Goal: Transaction & Acquisition: Purchase product/service

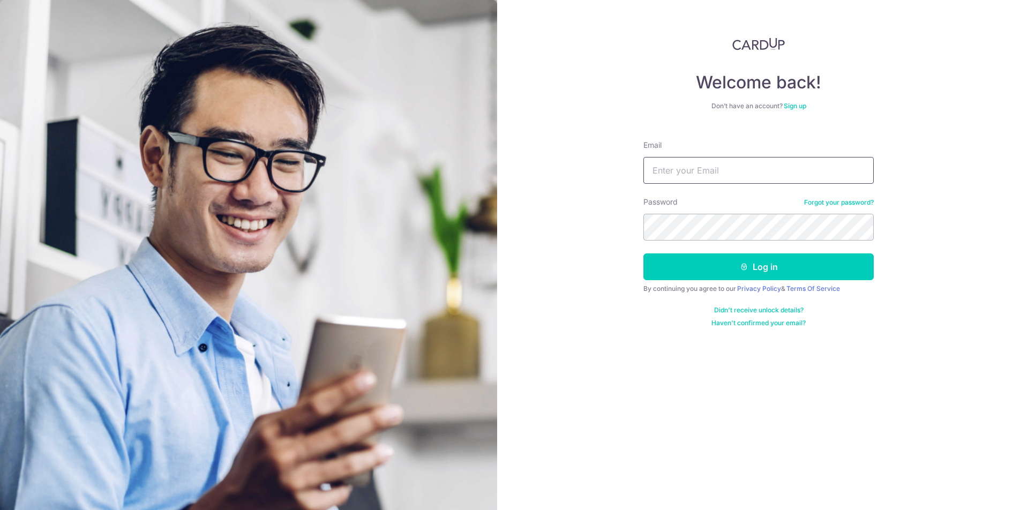
type input "eugenechng1@gmail.com"
click at [752, 270] on button "Log in" at bounding box center [759, 267] width 230 height 27
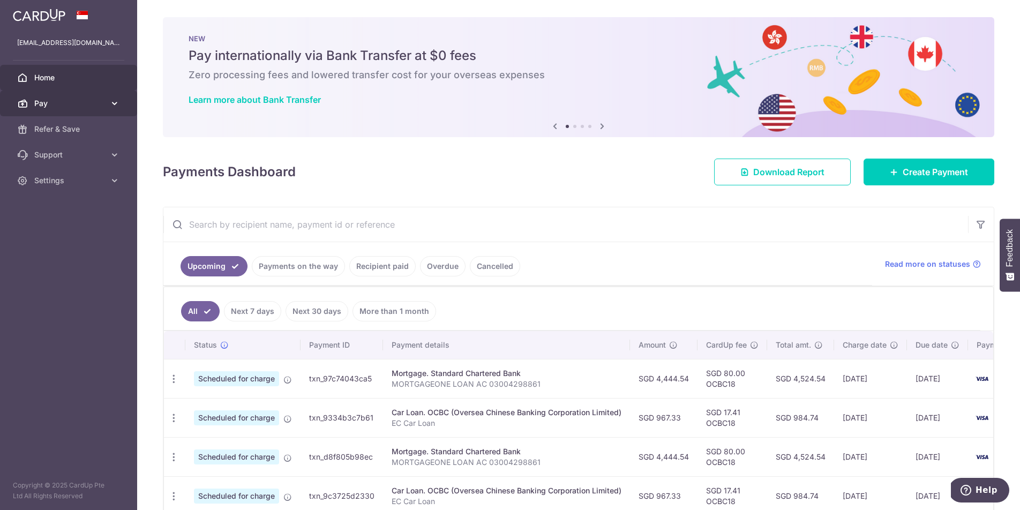
click at [103, 106] on span "Pay" at bounding box center [69, 103] width 71 height 11
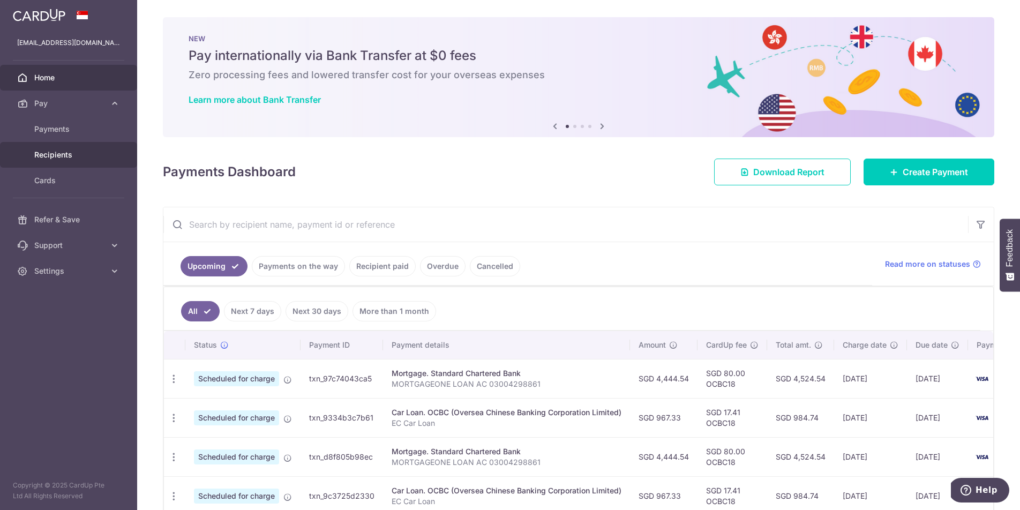
click at [68, 153] on span "Recipients" at bounding box center [69, 155] width 71 height 11
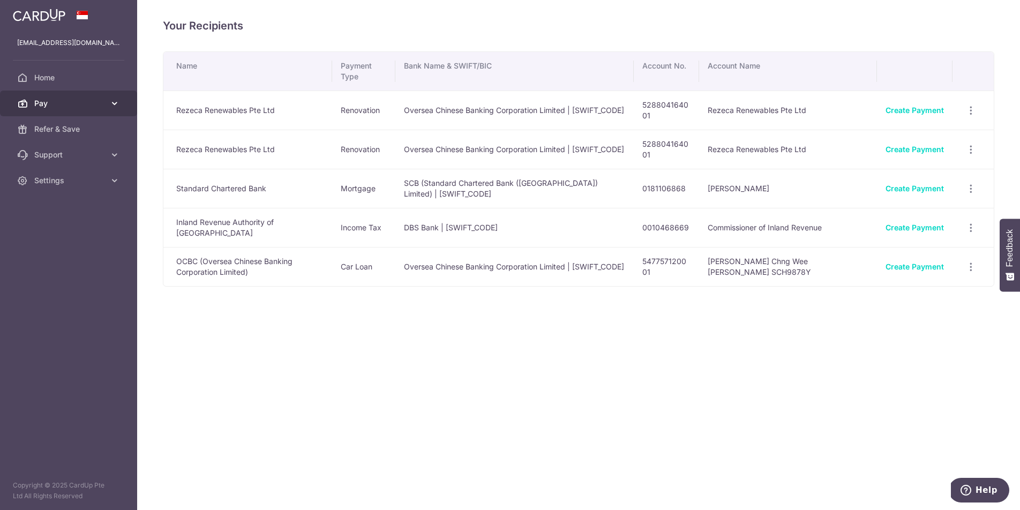
click at [107, 107] on link "Pay" at bounding box center [68, 104] width 137 height 26
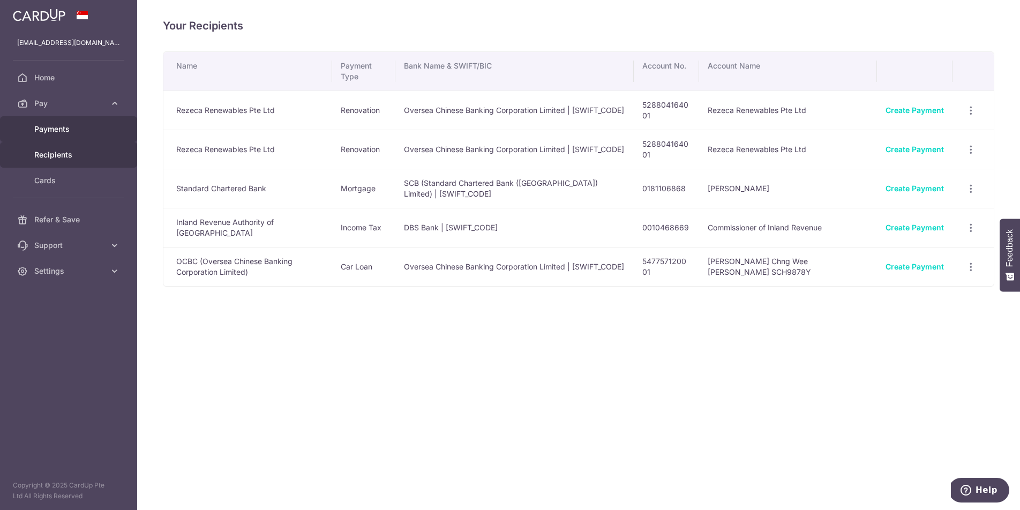
click at [81, 129] on span "Payments" at bounding box center [69, 129] width 71 height 11
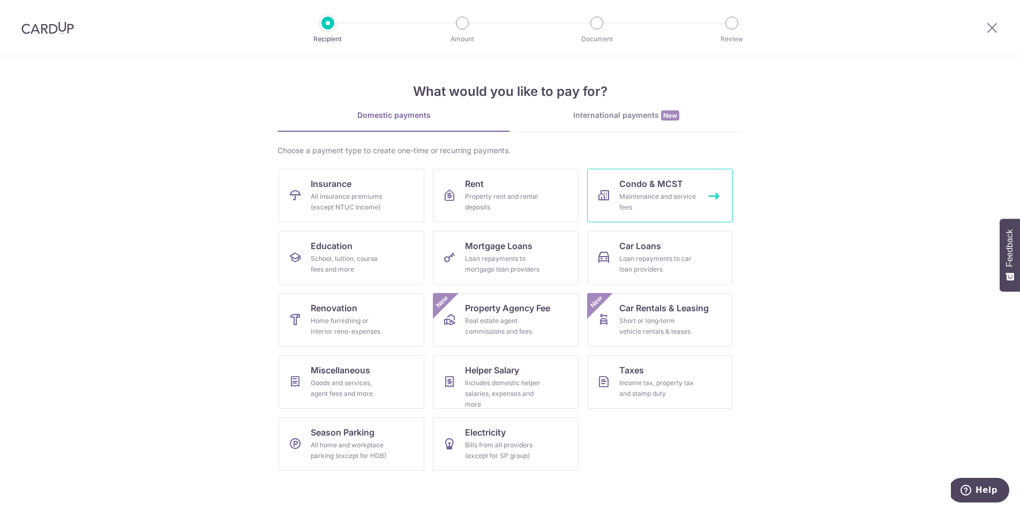
click at [645, 183] on span "Condo & MCST" at bounding box center [652, 183] width 64 height 13
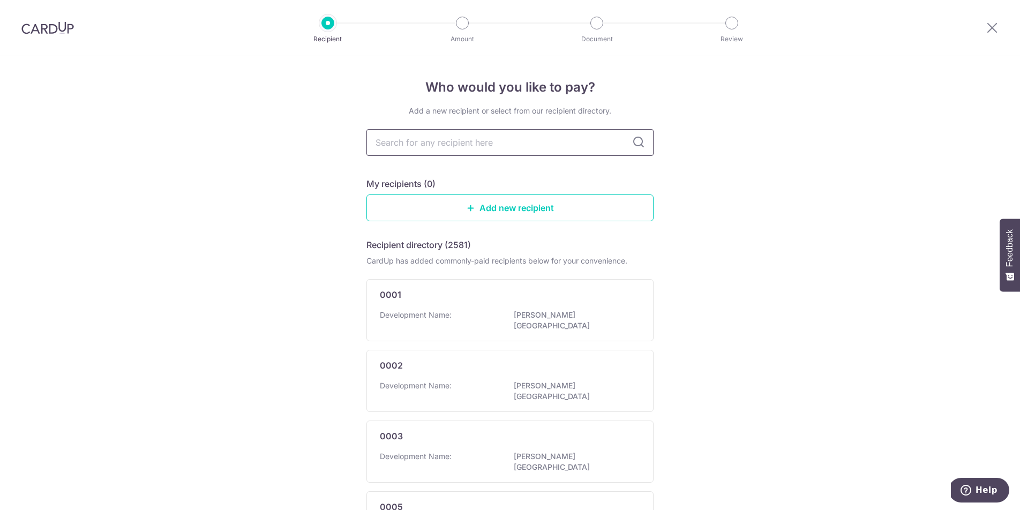
click at [568, 144] on input "text" at bounding box center [510, 142] width 287 height 27
type input "3466"
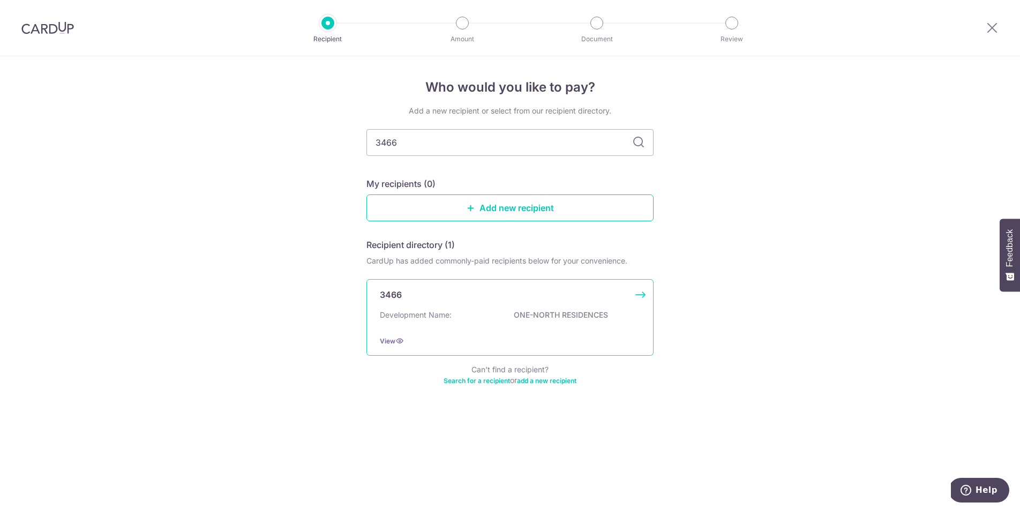
click at [518, 319] on div "Development Name: ONE-NORTH RESIDENCES" at bounding box center [510, 318] width 260 height 17
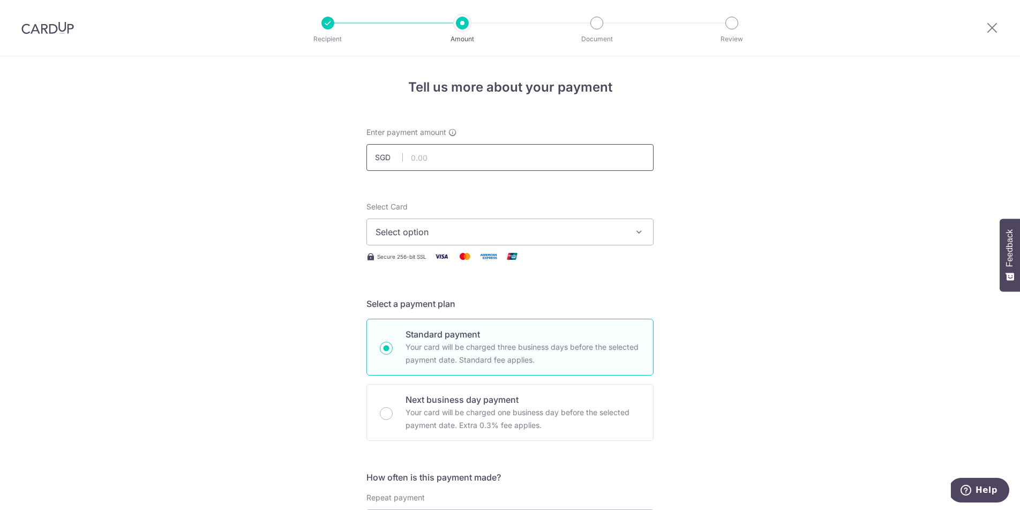
click at [488, 152] on input "text" at bounding box center [510, 157] width 287 height 27
click at [502, 227] on span "Select option" at bounding box center [501, 232] width 250 height 13
type input "1,170.72"
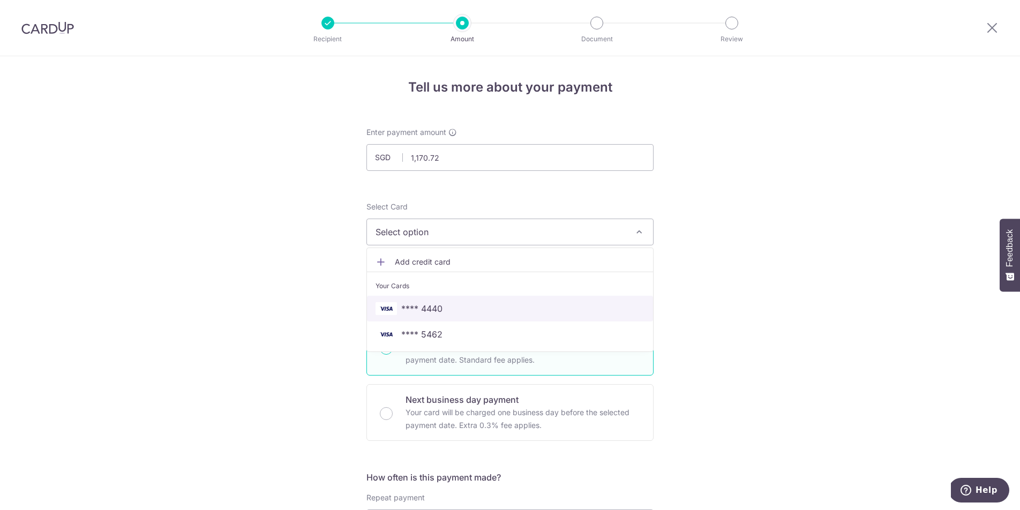
click at [439, 302] on span "**** 4440" at bounding box center [421, 308] width 41 height 13
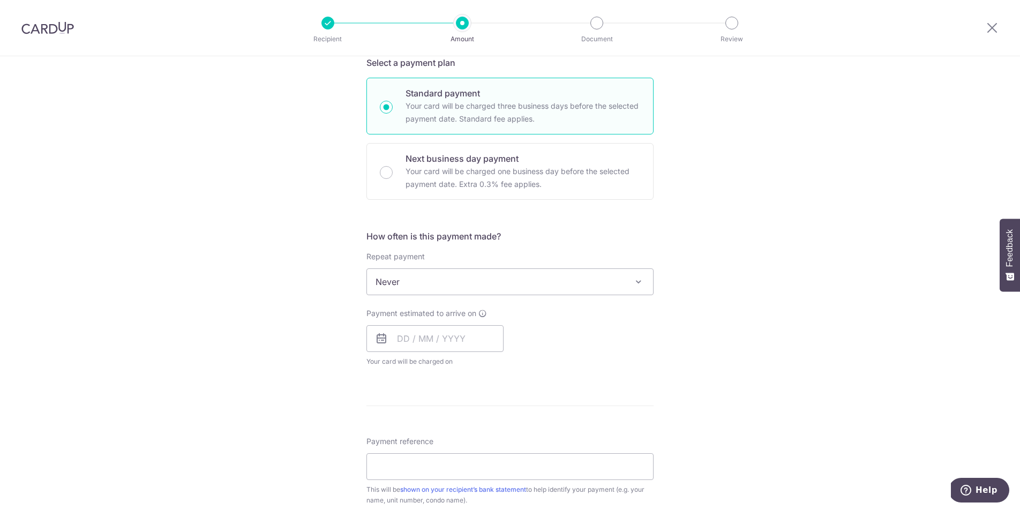
scroll to position [243, 0]
click at [399, 339] on input "text" at bounding box center [435, 336] width 137 height 27
click at [473, 457] on link "16" at bounding box center [474, 455] width 17 height 17
type input "[DATE]"
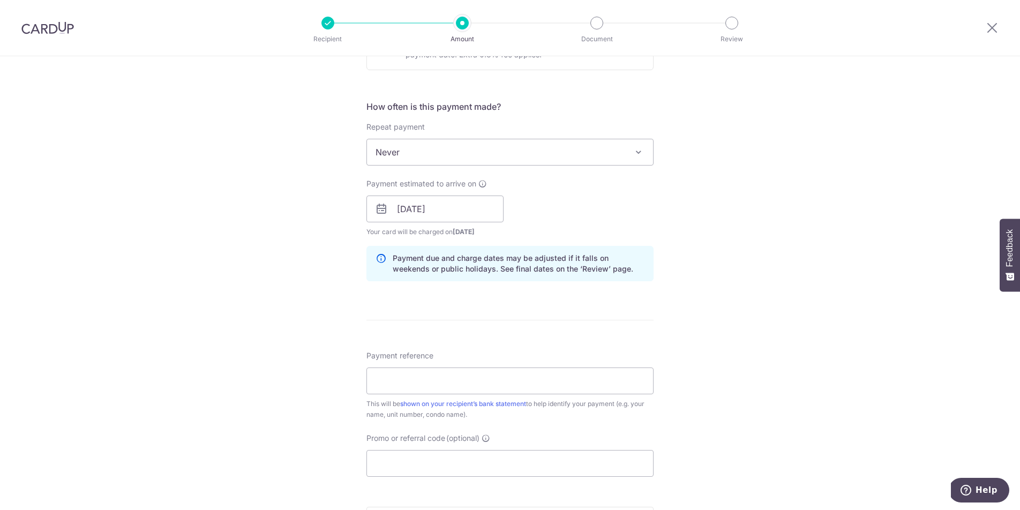
scroll to position [374, 0]
click at [556, 378] on input "Payment reference" at bounding box center [510, 377] width 287 height 27
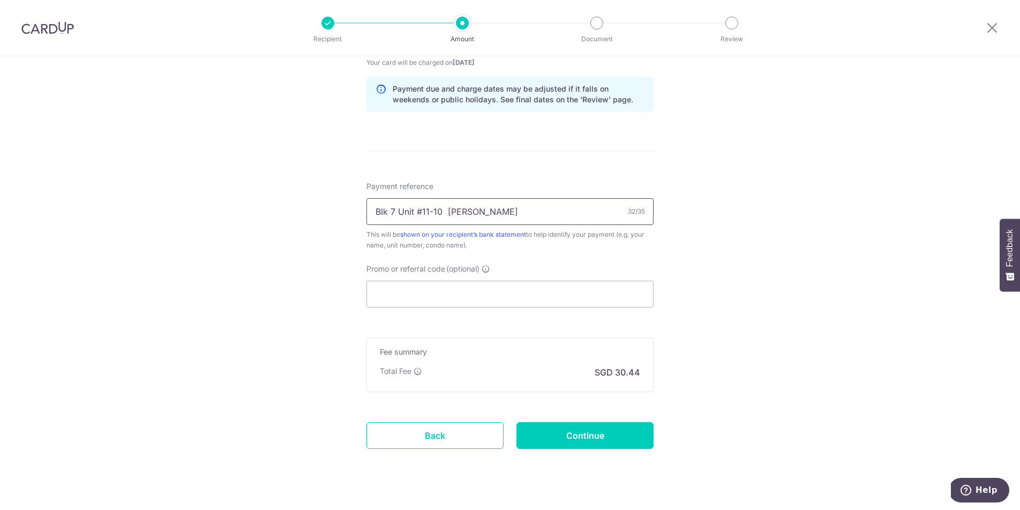
scroll to position [541, 0]
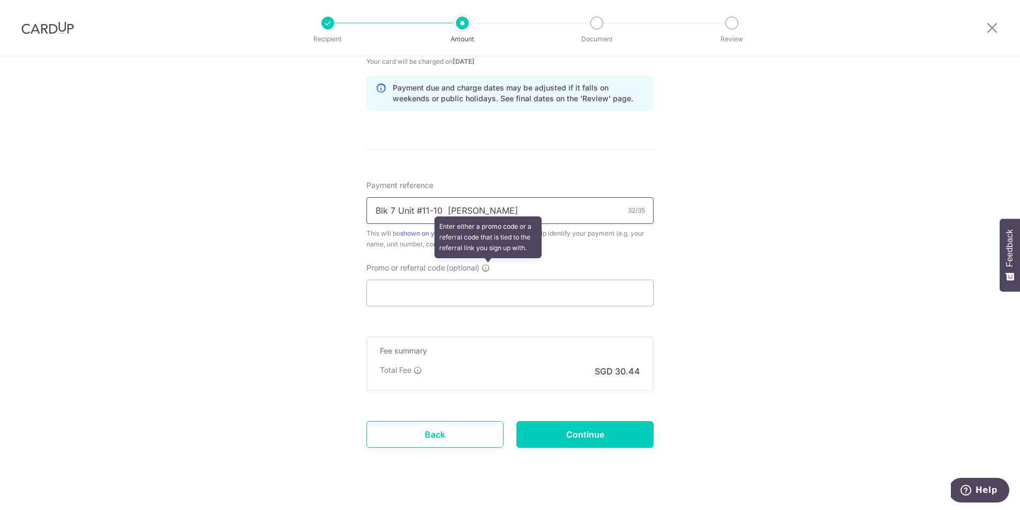
type input "Blk 7 Unit #11-10 Chng Wee Lee"
click at [486, 269] on icon at bounding box center [486, 268] width 9 height 9
click at [486, 280] on input "Promo or referral code (optional) Enter either a promo code or a referral code …" at bounding box center [510, 293] width 287 height 27
click at [483, 301] on input "Promo or referral code (optional)" at bounding box center [510, 293] width 287 height 27
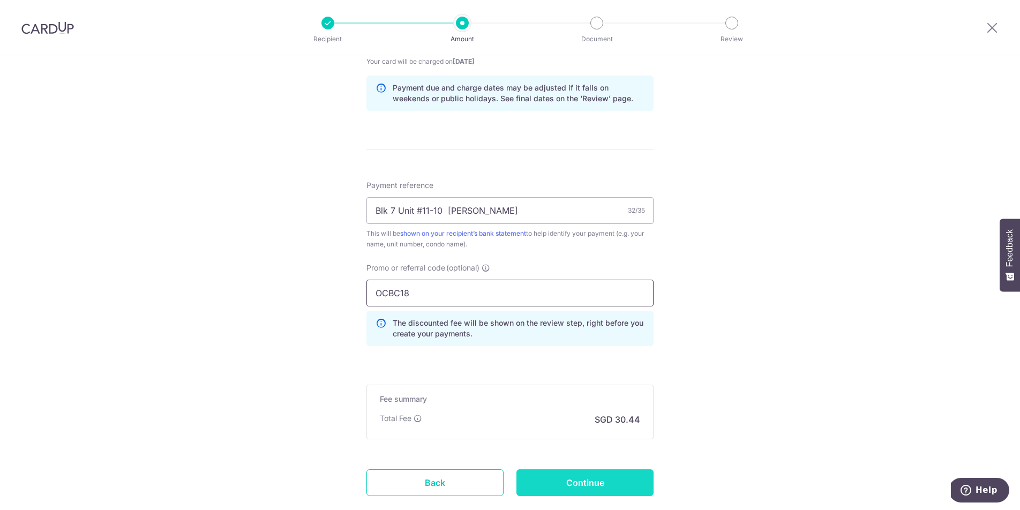
type input "OCBC18"
click at [577, 488] on input "Continue" at bounding box center [585, 483] width 137 height 27
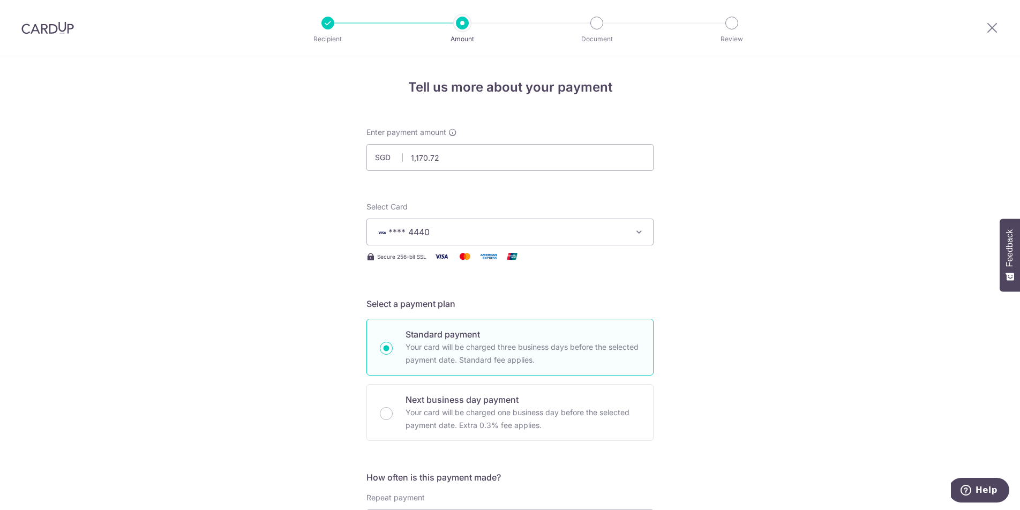
scroll to position [623, 0]
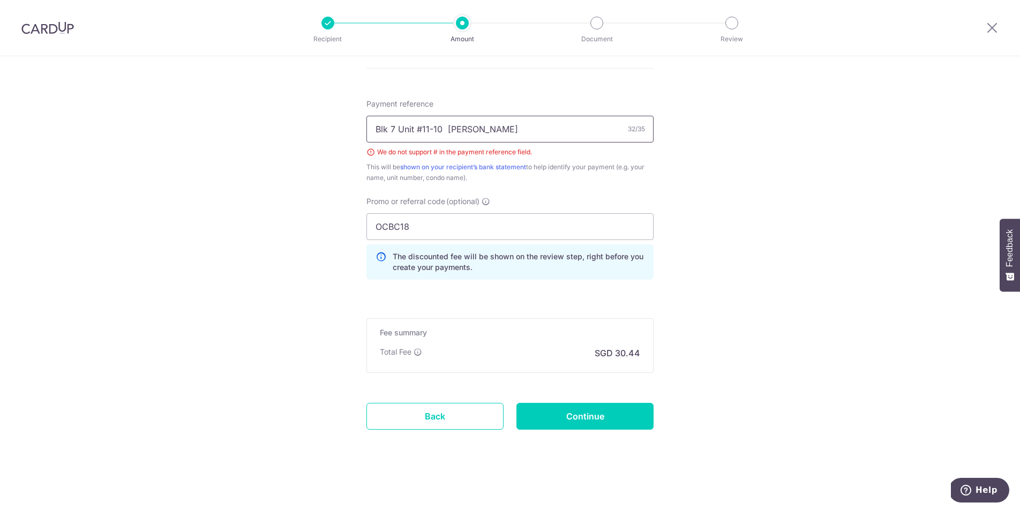
click at [424, 128] on input "Blk 7 Unit #11-10 [PERSON_NAME]" at bounding box center [510, 129] width 287 height 27
type input "Blk 7 Unit 11-10 [PERSON_NAME]"
click at [584, 421] on input "Continue" at bounding box center [585, 416] width 137 height 27
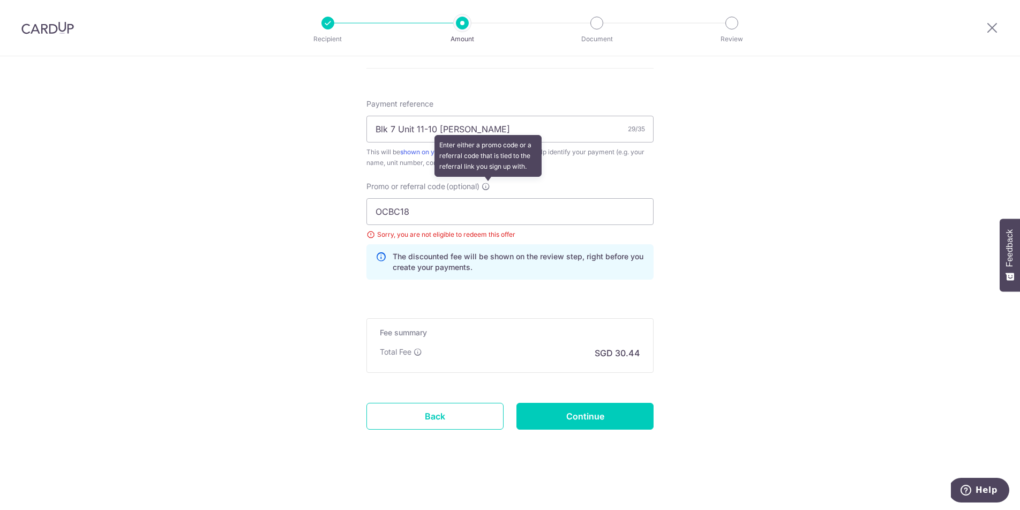
click at [486, 188] on icon at bounding box center [486, 186] width 9 height 9
click at [486, 198] on input "OCBC18" at bounding box center [510, 211] width 287 height 27
click at [486, 188] on icon at bounding box center [486, 186] width 9 height 9
click at [486, 198] on input "OCBC18" at bounding box center [510, 211] width 287 height 27
click at [498, 210] on input "OCBC18" at bounding box center [510, 211] width 287 height 27
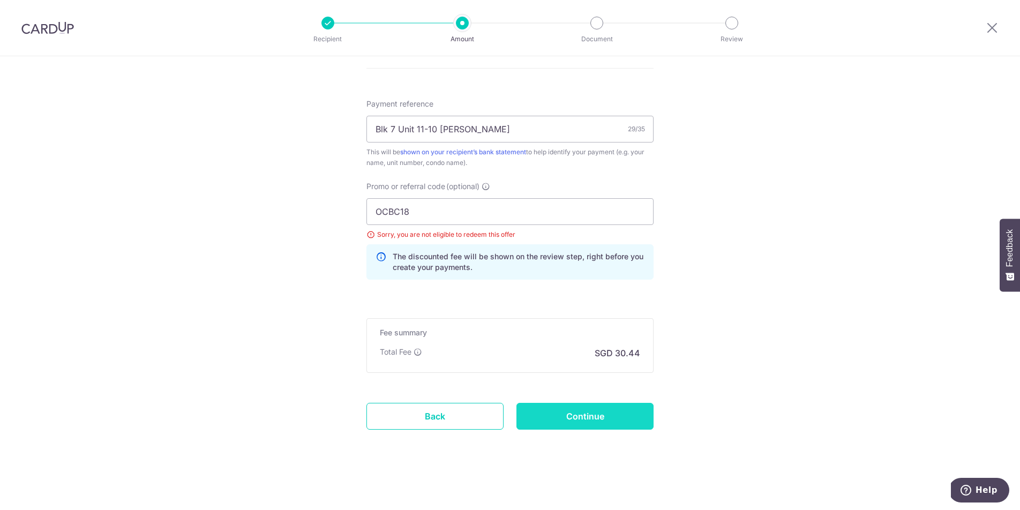
click at [548, 422] on input "Continue" at bounding box center [585, 416] width 137 height 27
click at [453, 214] on input "OCBC18" at bounding box center [510, 211] width 287 height 27
type input "O"
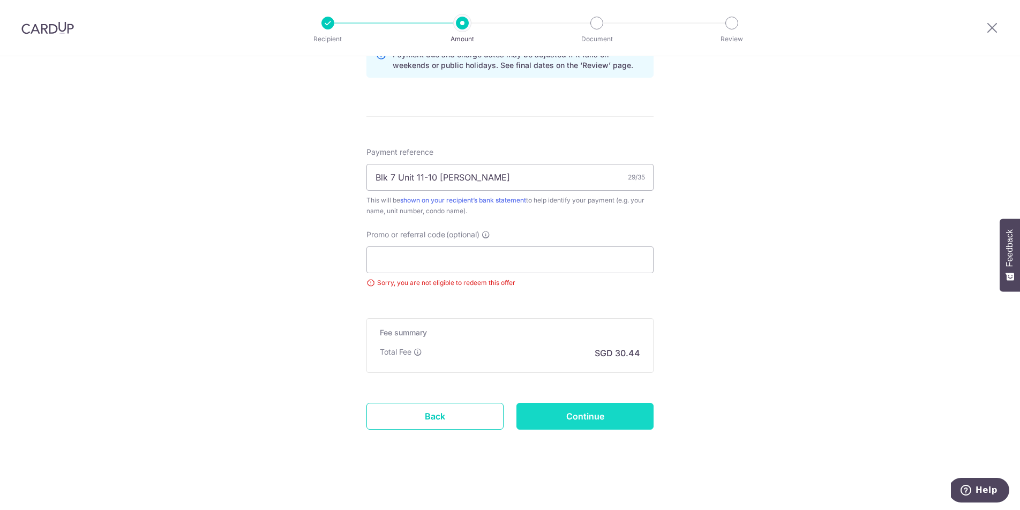
click at [569, 414] on input "Continue" at bounding box center [585, 416] width 137 height 27
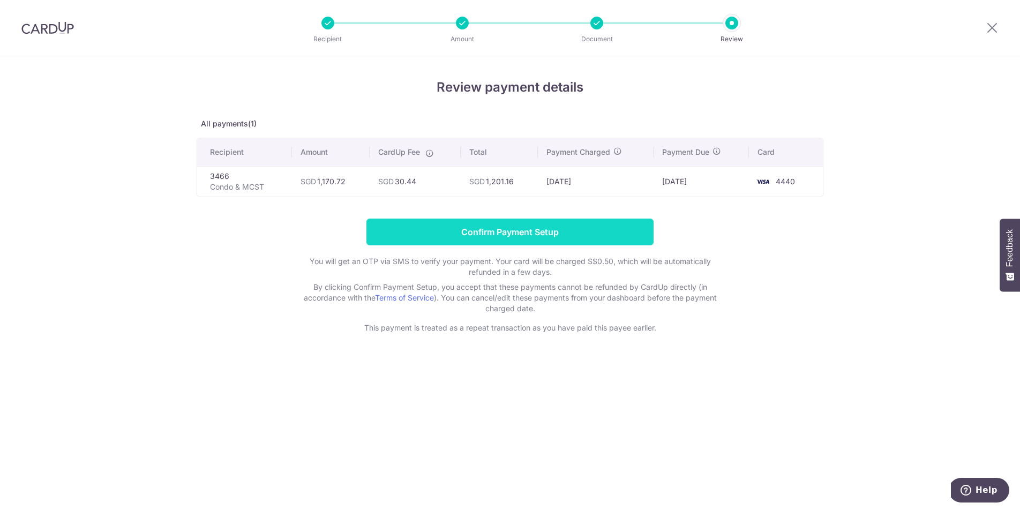
click at [505, 236] on input "Confirm Payment Setup" at bounding box center [510, 232] width 287 height 27
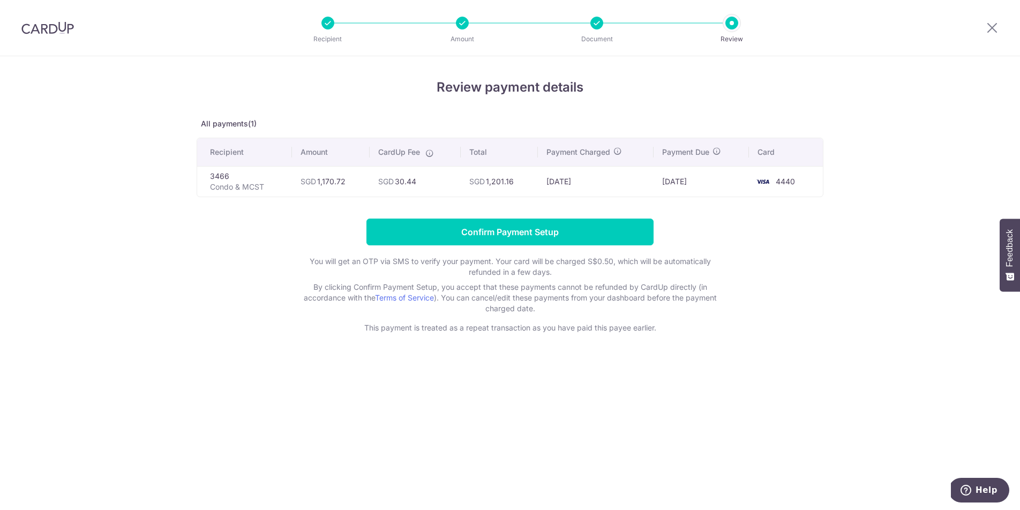
click at [47, 32] on img at bounding box center [47, 27] width 53 height 13
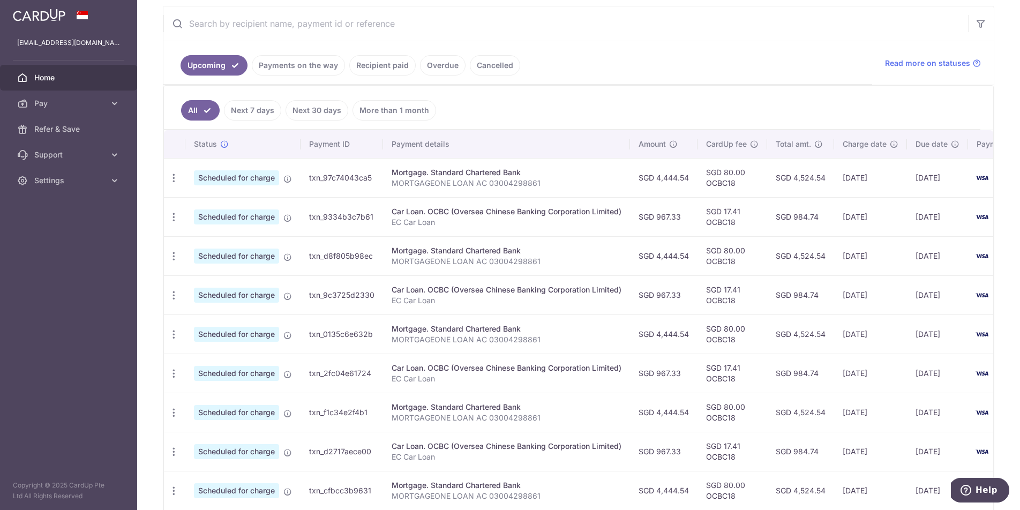
scroll to position [189, 0]
click at [316, 110] on link "Next 30 days" at bounding box center [317, 109] width 63 height 20
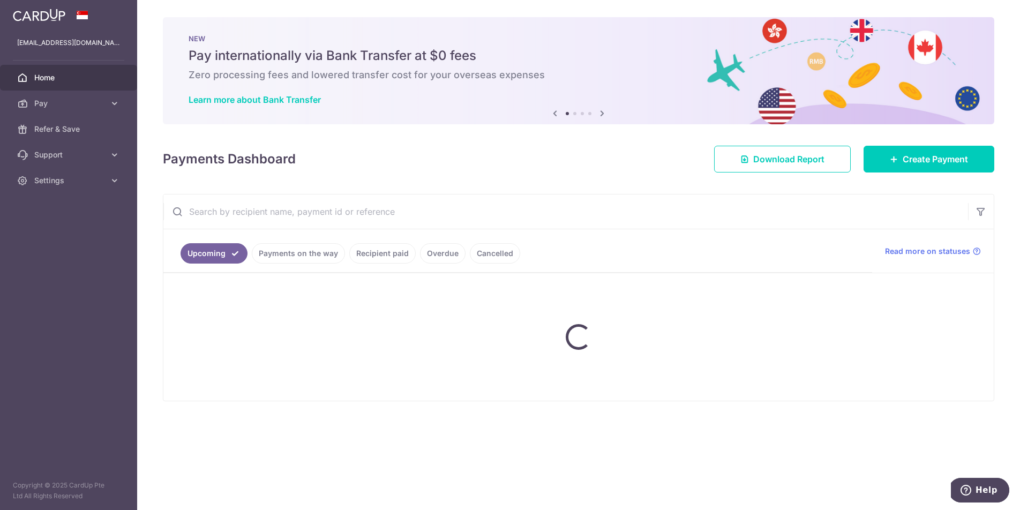
scroll to position [0, 0]
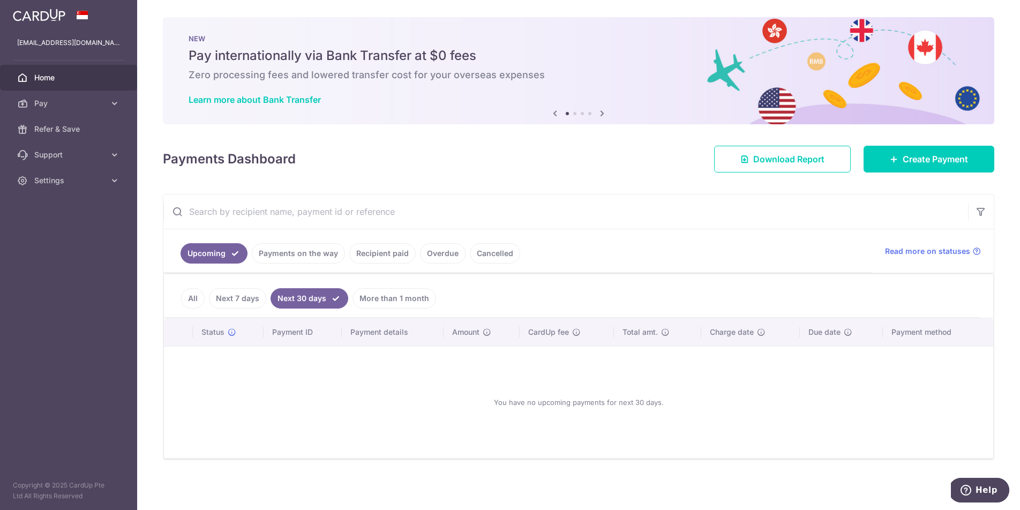
click at [316, 256] on link "Payments on the way" at bounding box center [298, 253] width 93 height 20
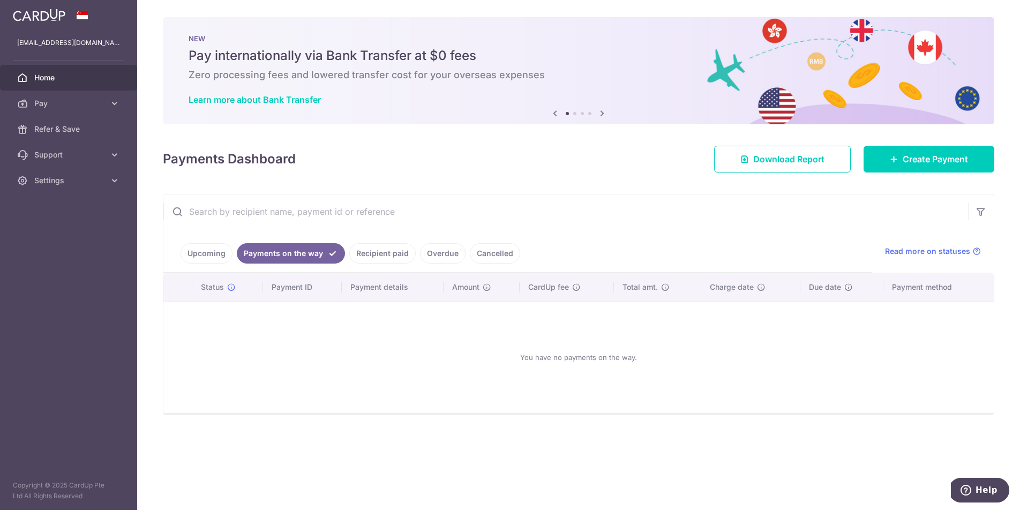
click at [388, 253] on link "Recipient paid" at bounding box center [382, 253] width 66 height 20
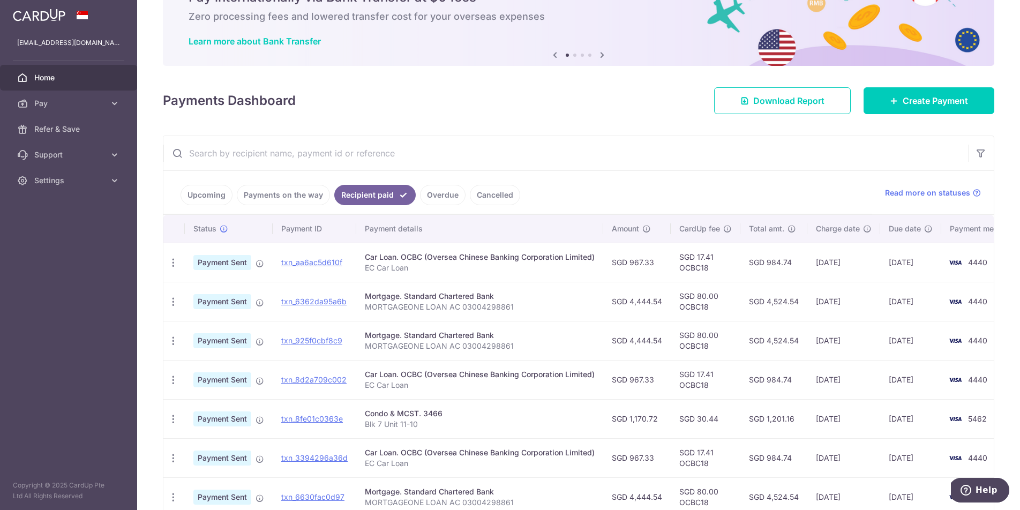
scroll to position [65, 0]
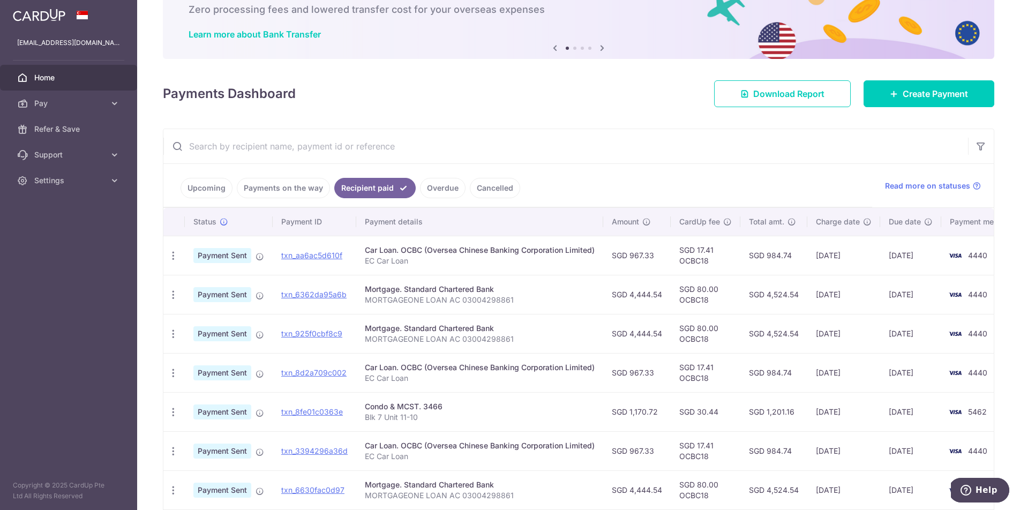
click at [277, 186] on link "Payments on the way" at bounding box center [283, 188] width 93 height 20
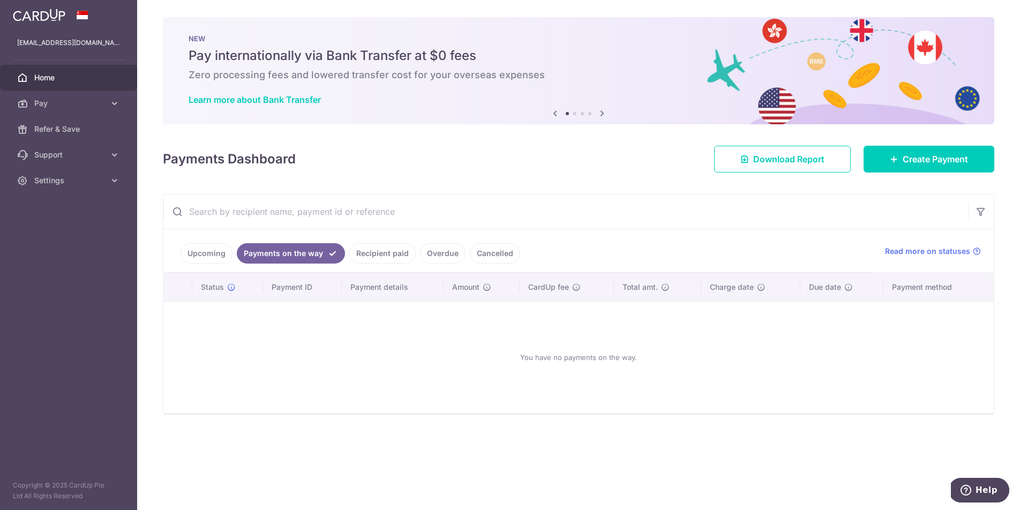
click at [205, 260] on link "Upcoming" at bounding box center [207, 253] width 52 height 20
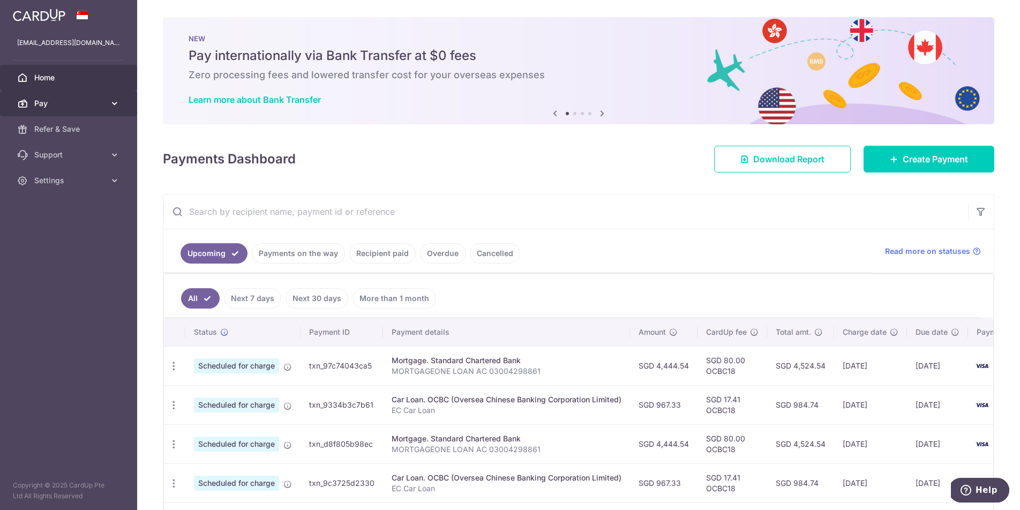
click at [81, 108] on span "Pay" at bounding box center [69, 103] width 71 height 11
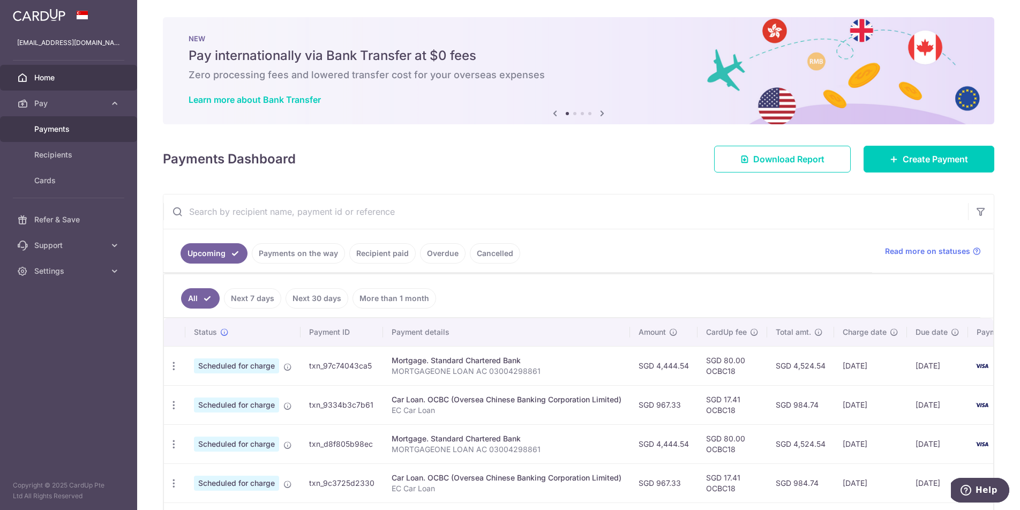
click at [61, 131] on span "Payments" at bounding box center [69, 129] width 71 height 11
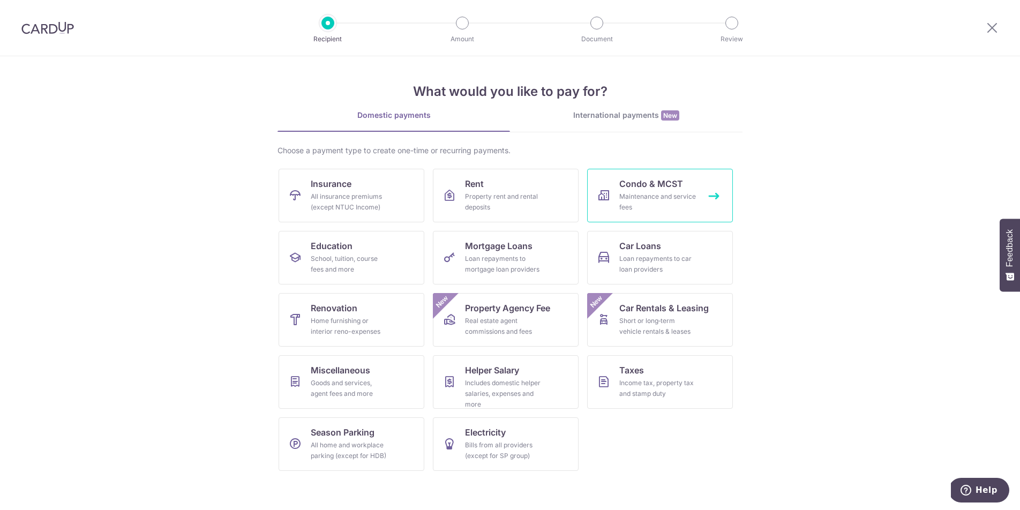
click at [639, 195] on div "Maintenance and service fees" at bounding box center [658, 201] width 77 height 21
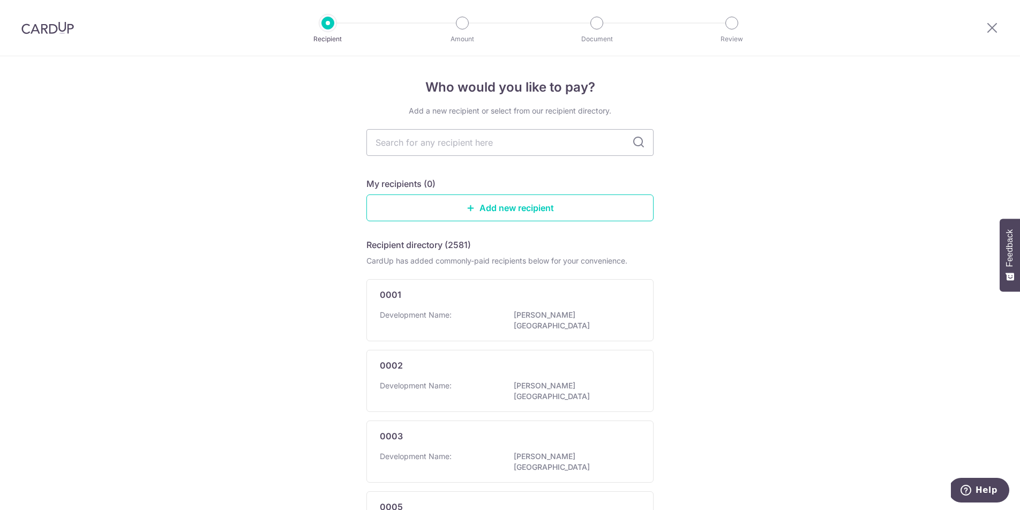
click at [58, 27] on img at bounding box center [47, 27] width 53 height 13
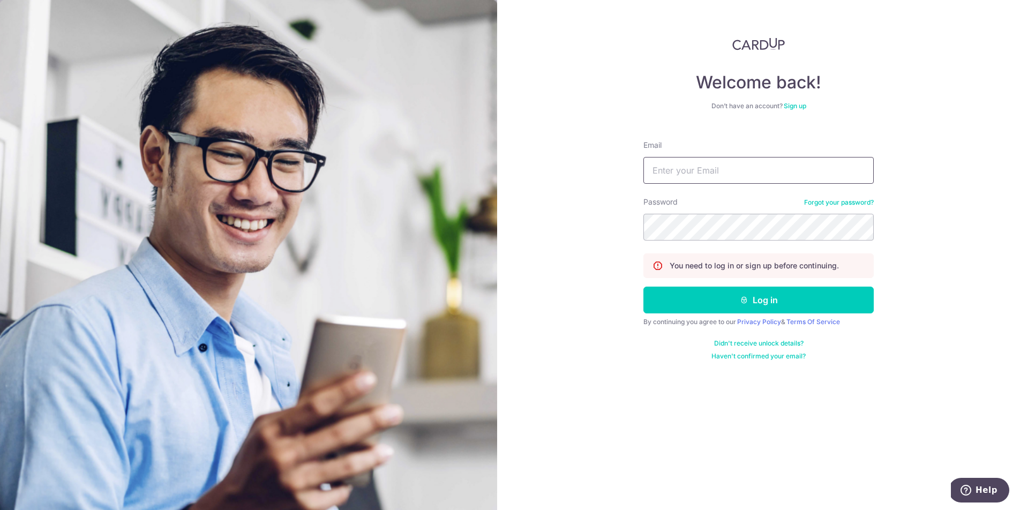
type input "[EMAIL_ADDRESS][DOMAIN_NAME]"
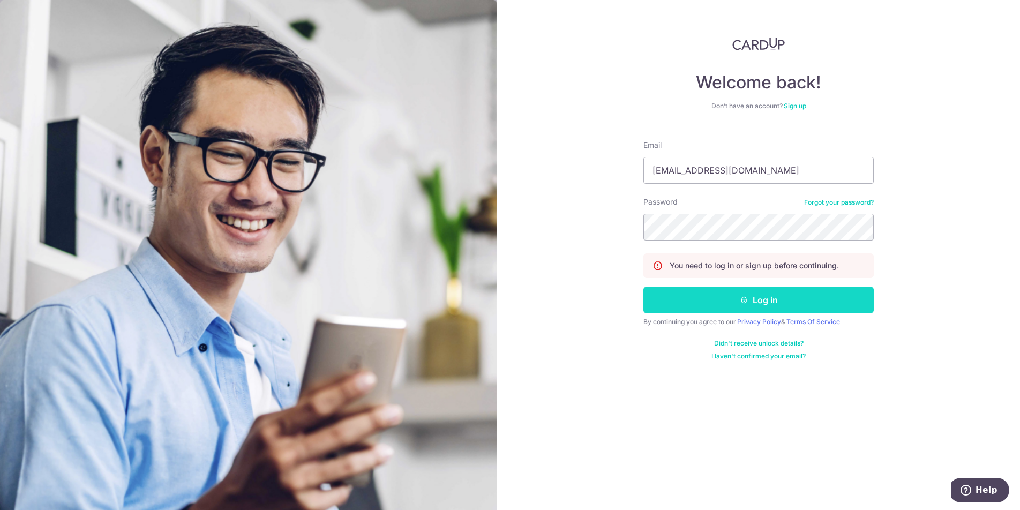
click at [750, 302] on button "Log in" at bounding box center [759, 300] width 230 height 27
click at [750, 305] on button "Log in" at bounding box center [759, 300] width 230 height 27
